Goal: Task Accomplishment & Management: Manage account settings

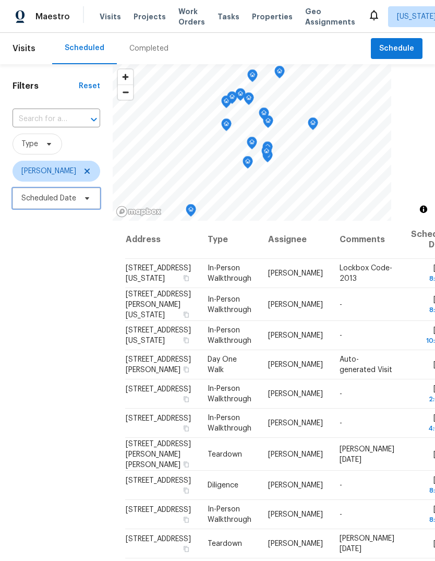
click at [53, 199] on span "Scheduled Date" at bounding box center [48, 198] width 55 height 10
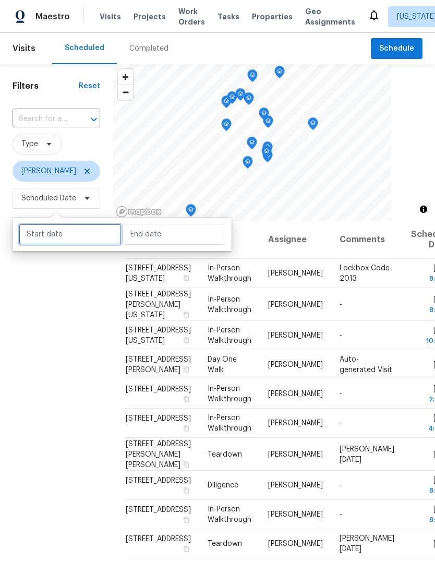
click at [46, 237] on input "text" at bounding box center [70, 234] width 103 height 21
select select "8"
select select "2025"
select select "9"
select select "2025"
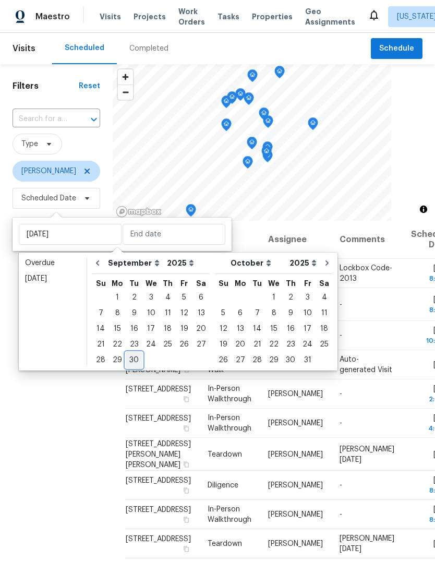
click at [129, 359] on div "30" at bounding box center [134, 360] width 17 height 15
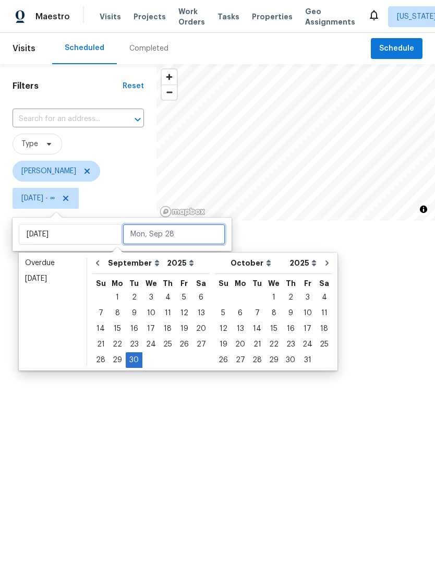
type input "[DATE]"
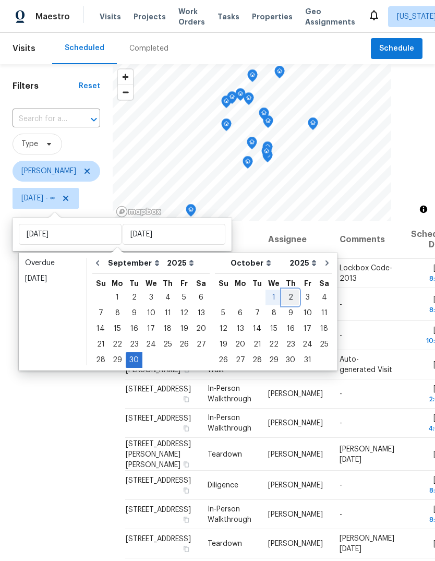
click at [285, 301] on div "2" at bounding box center [290, 297] width 17 height 15
type input "[DATE]"
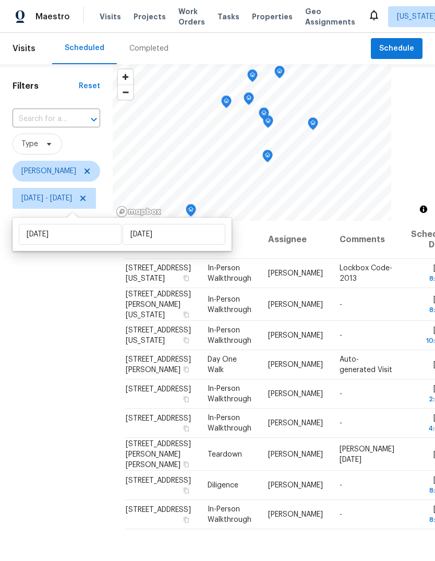
click at [61, 314] on div "Filters Reset ​ Type [PERSON_NAME][DATE] - [DATE]" at bounding box center [56, 366] width 113 height 605
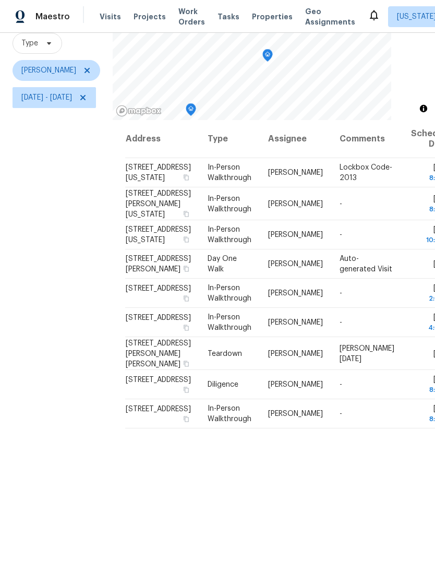
click at [0, 0] on icon at bounding box center [0, 0] width 0 height 0
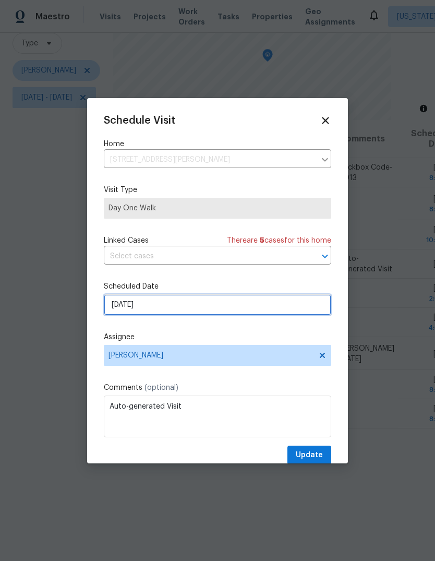
click at [125, 313] on input "[DATE]" at bounding box center [218, 304] width 228 height 21
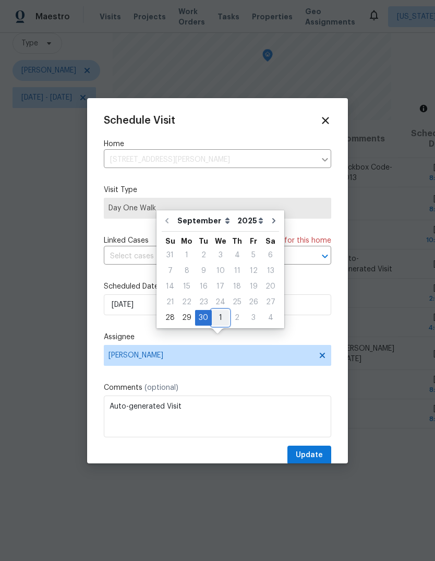
click at [218, 310] on div "1" at bounding box center [220, 317] width 17 height 15
type input "[DATE]"
select select "9"
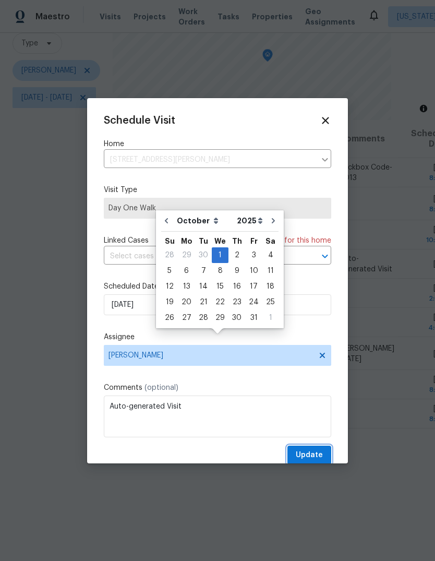
click at [318, 453] on span "Update" at bounding box center [309, 455] width 27 height 13
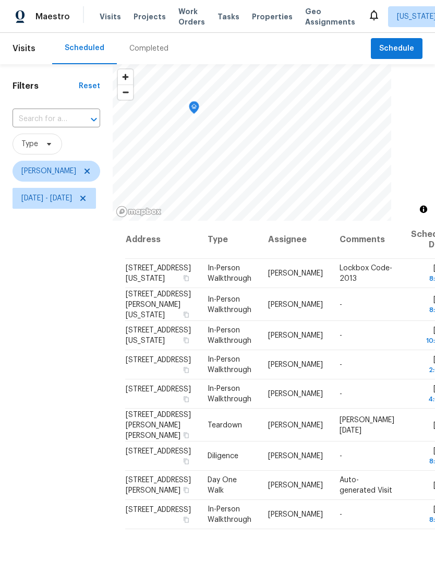
click at [199, 102] on icon "Map marker" at bounding box center [193, 108] width 9 height 12
